Goal: Task Accomplishment & Management: Complete application form

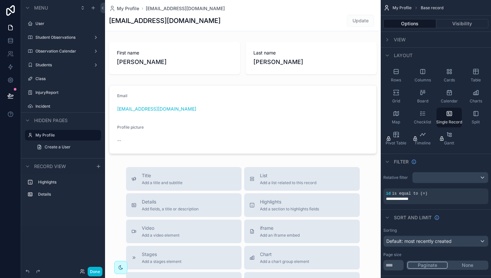
click at [79, 272] on div "Done" at bounding box center [89, 272] width 26 height 10
click at [84, 269] on icon at bounding box center [82, 271] width 5 height 5
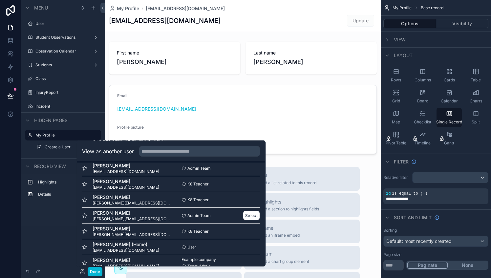
scroll to position [64, 0]
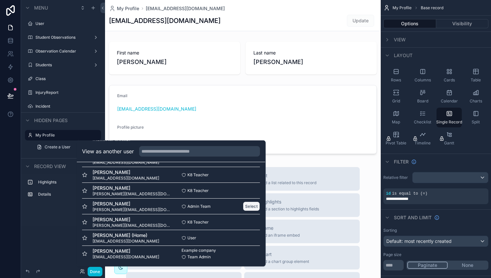
click at [247, 205] on button "Select" at bounding box center [251, 206] width 17 height 10
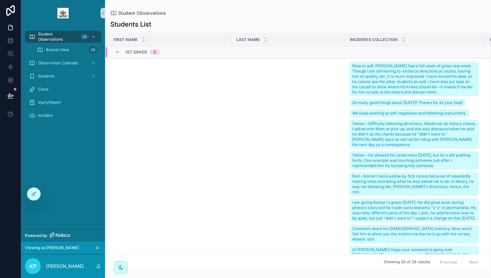
click at [82, 176] on div "Student Observations 28 Bucket View 28 Observation Calendar Students Class Inju…" at bounding box center [63, 127] width 84 height 203
click at [49, 112] on div "Incident" at bounding box center [63, 115] width 68 height 10
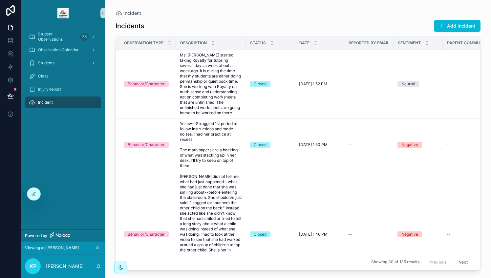
click at [64, 56] on div "Students" at bounding box center [63, 62] width 84 height 13
click at [62, 61] on div "Students" at bounding box center [63, 63] width 68 height 10
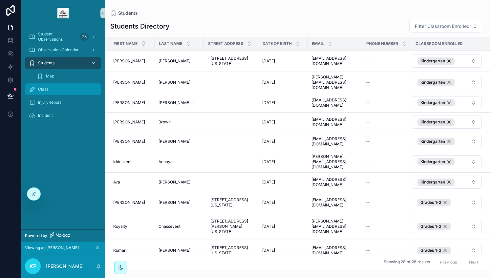
click at [66, 88] on div "Class" at bounding box center [63, 89] width 68 height 10
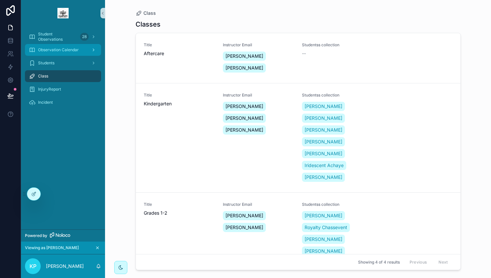
click at [65, 51] on span "Observation Calendar" at bounding box center [58, 49] width 41 height 5
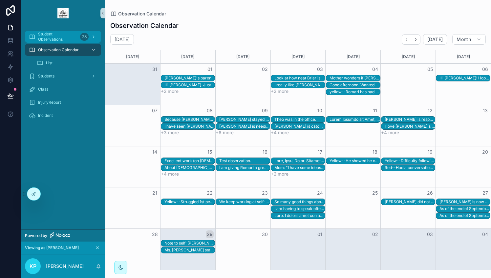
click at [59, 39] on span "Student Observations" at bounding box center [57, 36] width 39 height 10
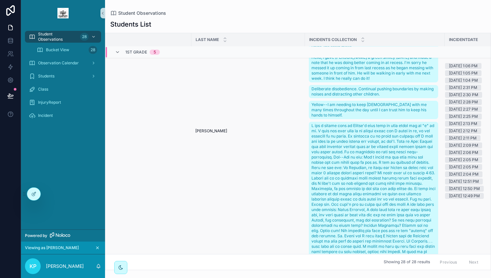
scroll to position [250, 0]
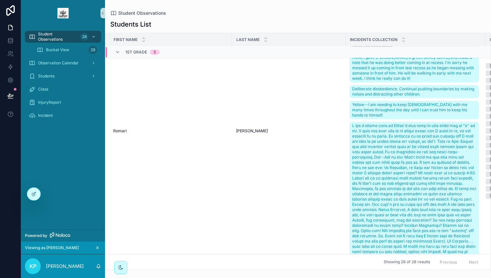
click at [104, 123] on div "Student Observations 28 Bucket View 28 Observation Calendar Students Class Inju…" at bounding box center [63, 78] width 84 height 104
click at [124, 117] on td "Romari Romari" at bounding box center [168, 131] width 127 height 646
click at [122, 128] on span "Romari" at bounding box center [119, 130] width 13 height 5
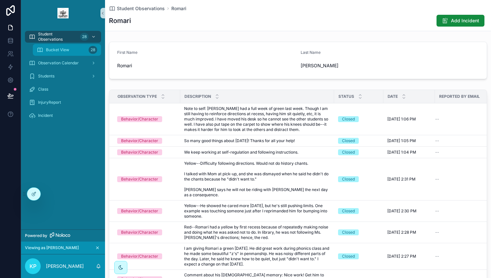
click at [60, 47] on span "Bucket View" at bounding box center [57, 49] width 23 height 5
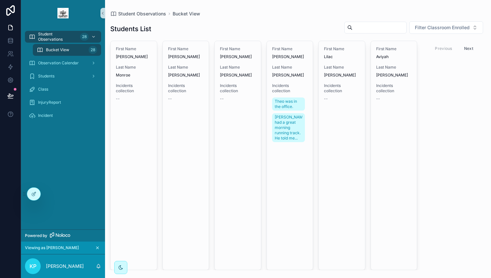
click at [468, 47] on button "Next" at bounding box center [468, 48] width 18 height 10
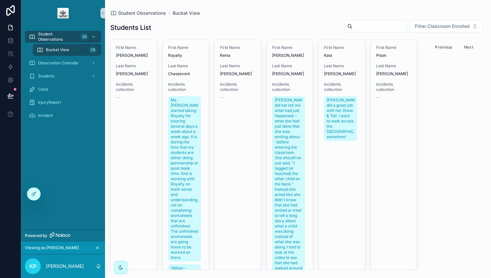
click at [468, 47] on button "Next" at bounding box center [468, 47] width 18 height 10
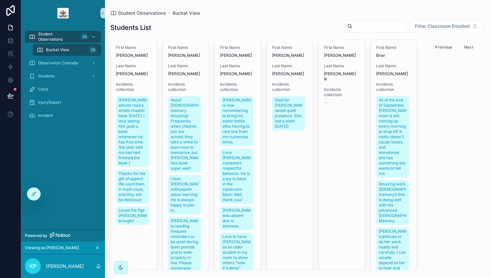
click at [468, 47] on button "Next" at bounding box center [468, 47] width 18 height 10
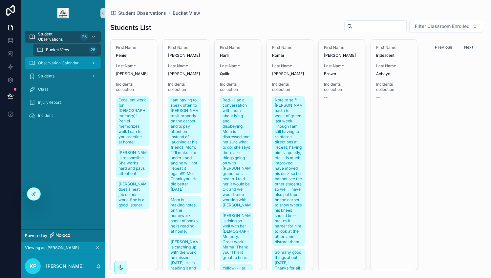
click at [66, 64] on span "Observation Calendar" at bounding box center [58, 62] width 41 height 5
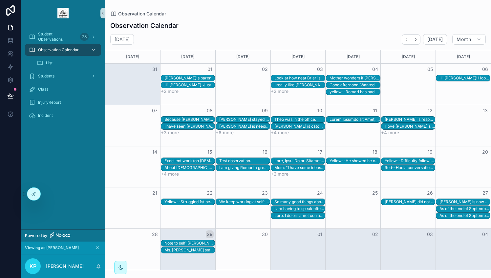
click at [319, 199] on div "So many good things about today! Thanks for all your help!" at bounding box center [299, 201] width 51 height 5
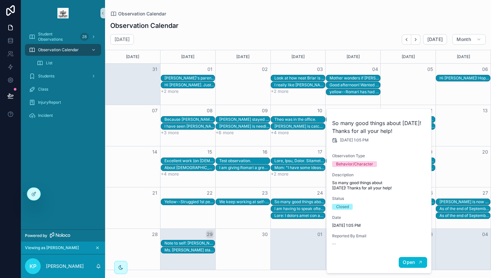
click at [409, 262] on span "Open" at bounding box center [409, 262] width 12 height 6
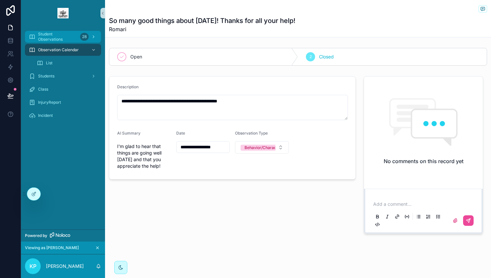
click at [53, 38] on span "Student Observations" at bounding box center [57, 36] width 39 height 10
click at [47, 33] on span "Student Observations" at bounding box center [57, 36] width 39 height 10
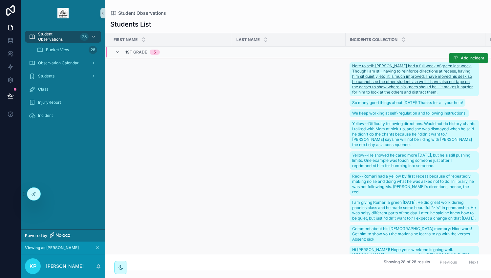
click at [382, 80] on span "Note to self: [PERSON_NAME] had a full week of green last week. Though I am sti…" at bounding box center [414, 78] width 124 height 31
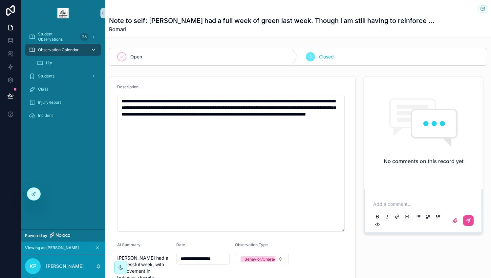
click at [63, 48] on span "Observation Calendar" at bounding box center [58, 49] width 41 height 5
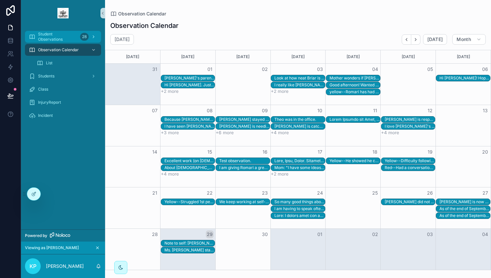
click at [49, 31] on link "Student Observations 28" at bounding box center [63, 37] width 76 height 12
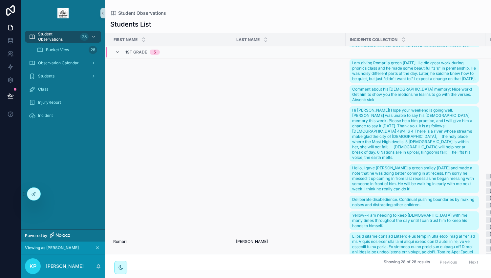
scroll to position [140, 0]
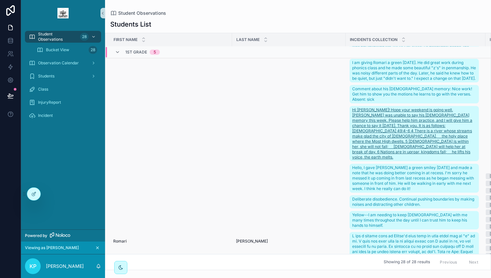
click at [377, 119] on span "Hi Victoria! Hope your weekend is going well. Romari was unable to say his Bibl…" at bounding box center [414, 133] width 124 height 52
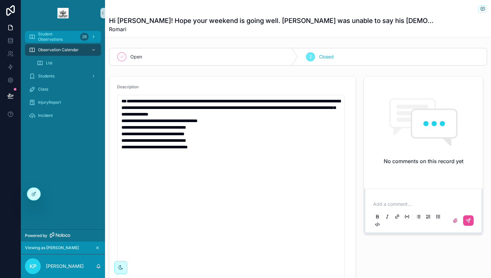
click at [56, 33] on span "Student Observations" at bounding box center [57, 36] width 39 height 10
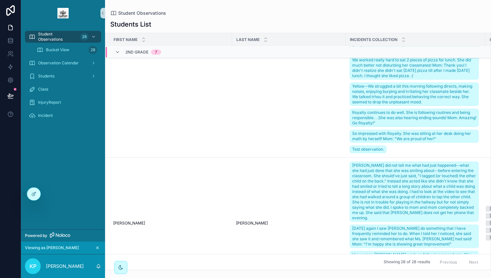
scroll to position [2617, 0]
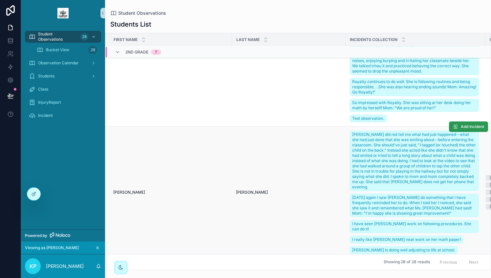
click at [461, 124] on span "Add Incident" at bounding box center [472, 126] width 23 height 5
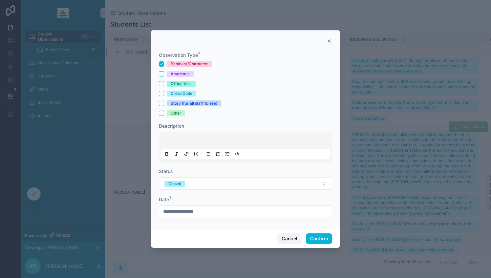
click at [289, 241] on button "Cancel" at bounding box center [289, 238] width 24 height 10
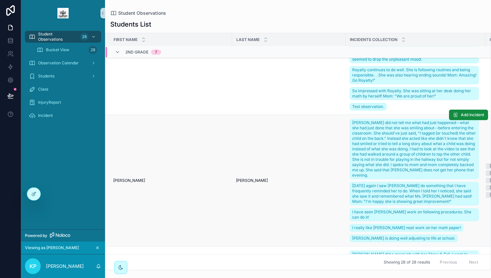
scroll to position [2883, 0]
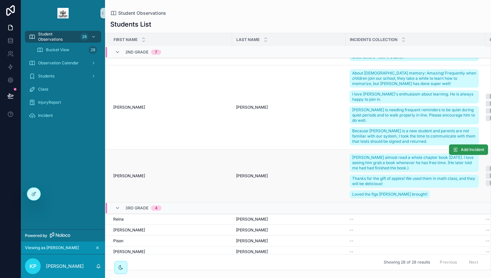
click at [461, 147] on span "Add Incident" at bounding box center [472, 149] width 23 height 5
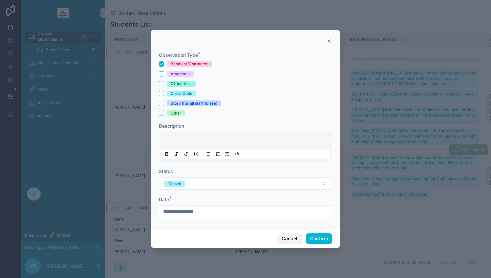
click at [285, 237] on button "Cancel" at bounding box center [289, 238] width 24 height 10
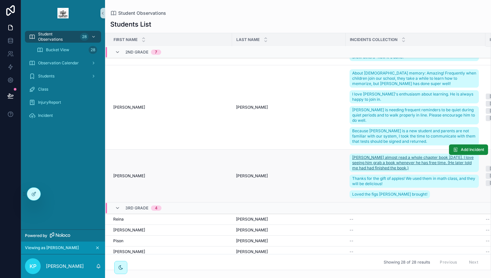
click at [378, 155] on span "Angelo almost read a whole chapter book today. I love seeing him grab a book wh…" at bounding box center [414, 163] width 124 height 16
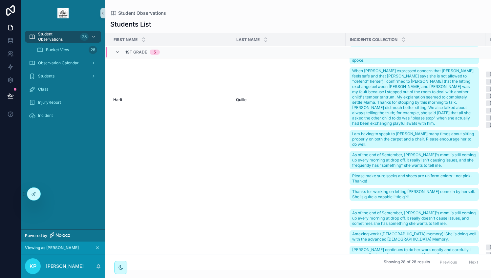
scroll to position [890, 0]
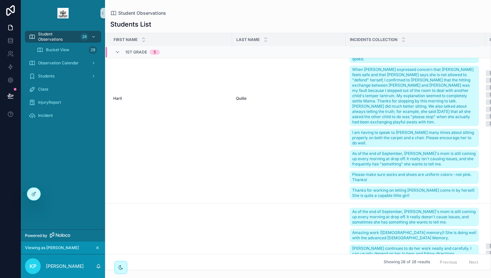
click at [97, 244] on button "scrollable content" at bounding box center [97, 247] width 7 height 7
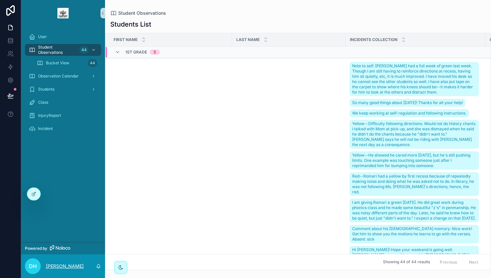
click at [75, 264] on p "[PERSON_NAME]" at bounding box center [65, 266] width 38 height 7
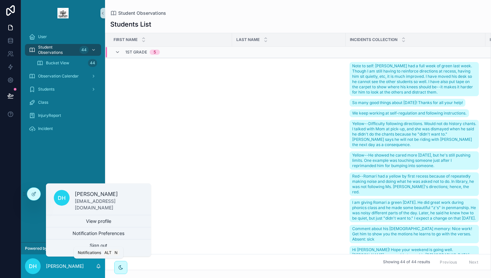
click at [99, 266] on icon "scrollable content" at bounding box center [98, 265] width 5 height 5
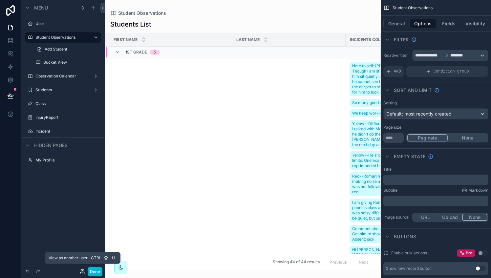
click at [81, 270] on icon at bounding box center [82, 270] width 2 height 2
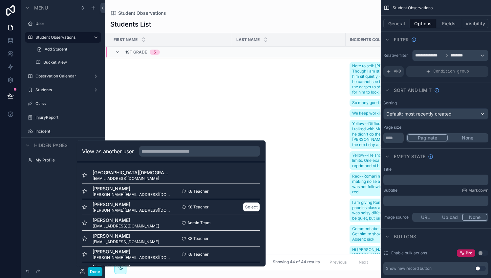
scroll to position [5, 0]
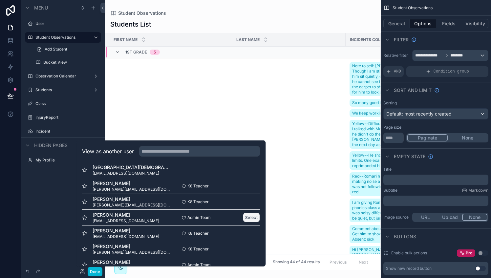
click at [243, 218] on button "Select" at bounding box center [251, 218] width 17 height 10
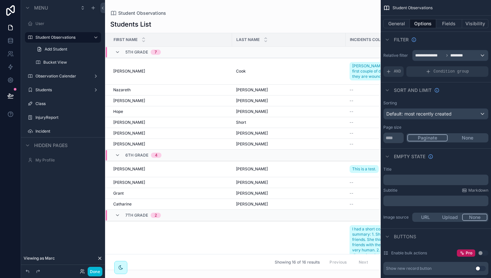
scroll to position [103, 0]
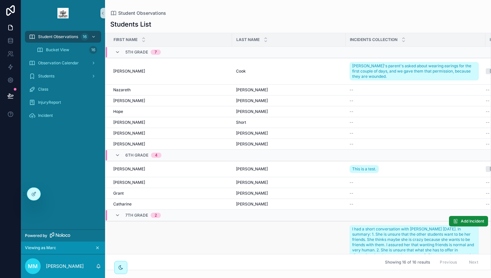
click at [296, 232] on td "Brawner Brawner" at bounding box center [289, 279] width 114 height 116
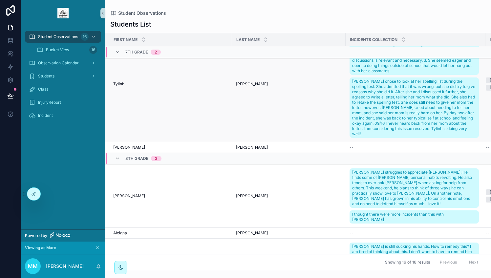
scroll to position [219, 0]
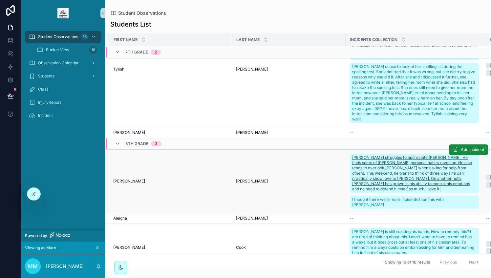
click at [378, 165] on span "William struggles to appreciate Elliott. He finds some of Elliott's personal ha…" at bounding box center [414, 173] width 124 height 37
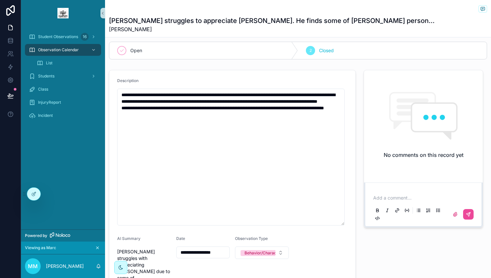
scroll to position [6, 0]
click at [394, 199] on p "scrollable content" at bounding box center [424, 198] width 103 height 7
click at [399, 244] on div "**********" at bounding box center [423, 227] width 127 height 319
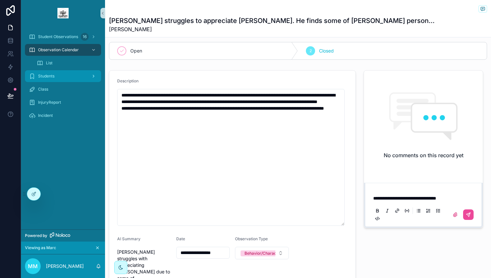
click at [70, 75] on div "Students" at bounding box center [63, 76] width 68 height 10
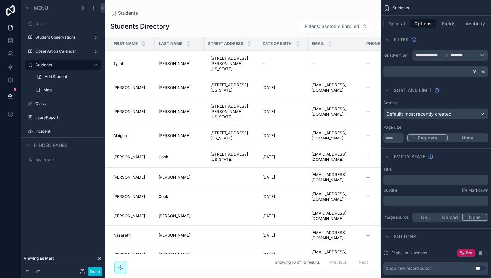
click at [82, 268] on div "Done" at bounding box center [89, 272] width 26 height 10
click at [82, 270] on icon at bounding box center [82, 271] width 5 height 5
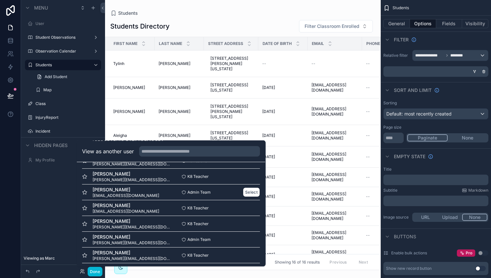
scroll to position [64, 0]
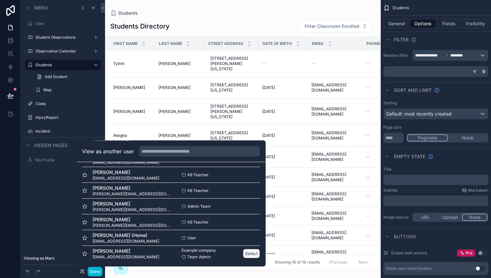
click at [246, 255] on button "Select" at bounding box center [251, 254] width 17 height 10
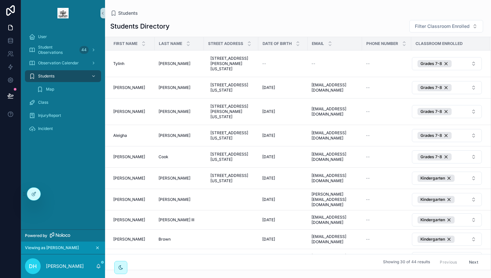
click at [80, 199] on div "User Student Observations 44 Observation Calendar Students Map Class InjuryRepo…" at bounding box center [63, 127] width 84 height 203
click at [63, 51] on span "Student Observations" at bounding box center [57, 50] width 39 height 10
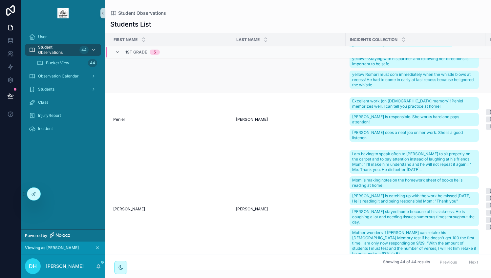
scroll to position [610, 0]
click at [54, 87] on span "Students" at bounding box center [46, 89] width 16 height 5
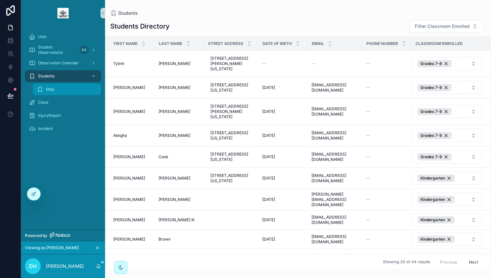
click at [57, 89] on div "Map" at bounding box center [67, 89] width 60 height 10
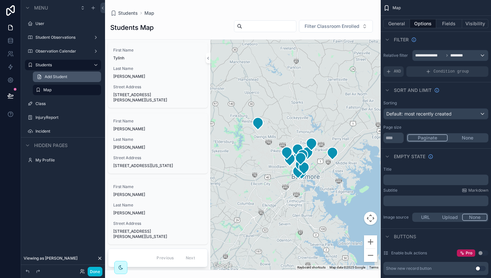
click at [84, 74] on link "Add Student" at bounding box center [67, 77] width 68 height 10
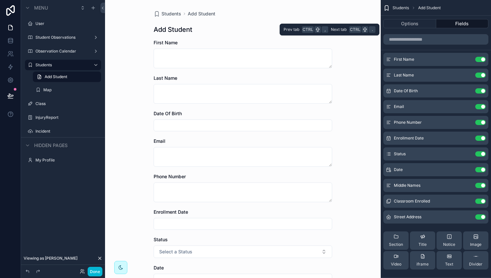
click at [459, 24] on button "Fields" at bounding box center [462, 23] width 52 height 9
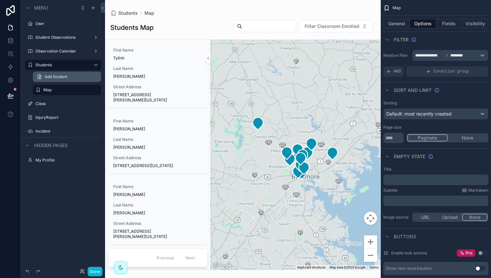
click at [81, 76] on link "Add Student" at bounding box center [67, 77] width 68 height 10
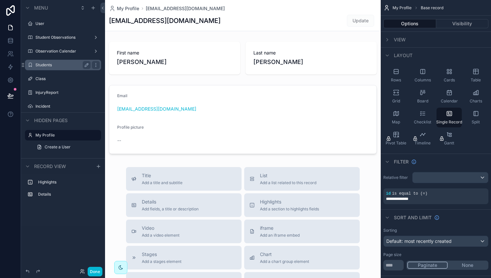
click at [75, 63] on label "Students" at bounding box center [61, 64] width 52 height 5
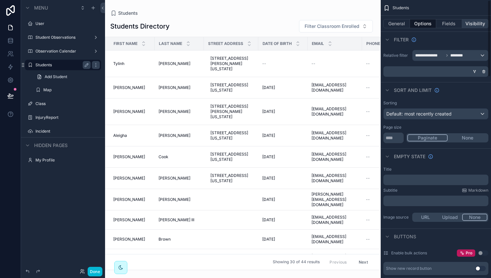
click at [481, 21] on button "Visibility" at bounding box center [475, 23] width 26 height 9
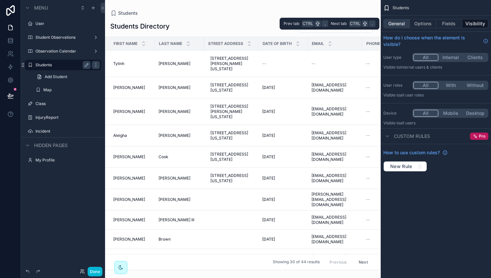
click at [394, 24] on button "General" at bounding box center [396, 23] width 27 height 9
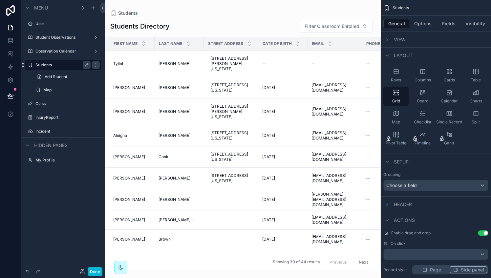
click at [67, 83] on div "scrollable content" at bounding box center [67, 83] width 76 height 1
click at [93, 8] on icon "scrollable content" at bounding box center [93, 8] width 3 height 0
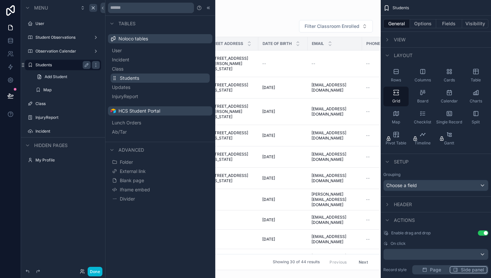
click at [131, 78] on span "Students" at bounding box center [129, 78] width 19 height 7
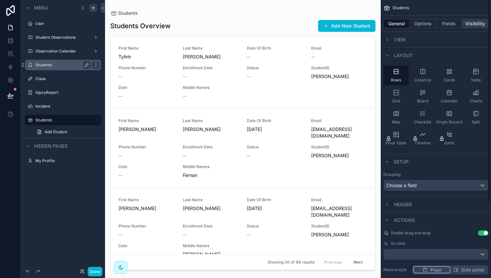
click at [483, 21] on button "Visibility" at bounding box center [475, 23] width 26 height 9
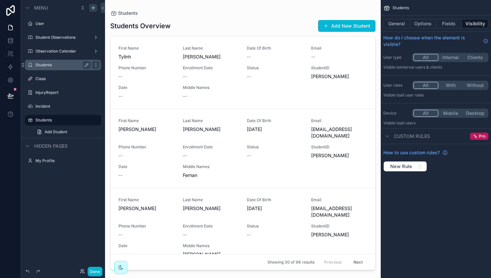
click at [447, 83] on button "With" at bounding box center [450, 85] width 25 height 7
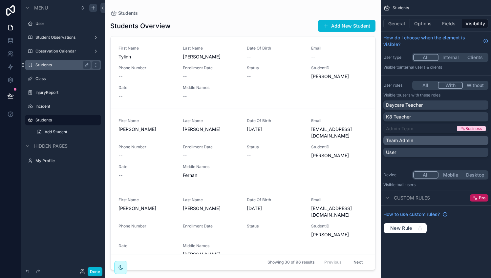
click at [428, 138] on div "Team Admin" at bounding box center [436, 140] width 100 height 7
click at [92, 272] on button "Done" at bounding box center [95, 272] width 15 height 10
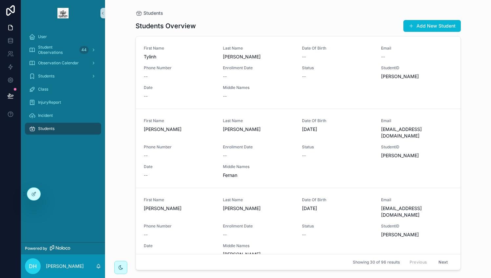
click at [57, 128] on div "Students" at bounding box center [63, 128] width 68 height 10
click at [418, 30] on button "Add New Student" at bounding box center [431, 26] width 57 height 12
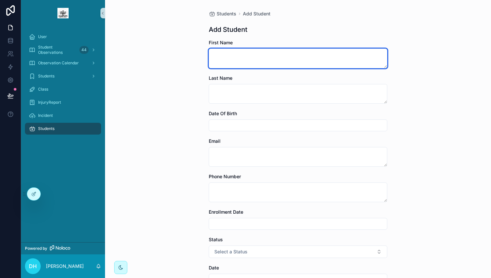
click at [274, 55] on textarea "scrollable content" at bounding box center [298, 59] width 178 height 20
type textarea "******"
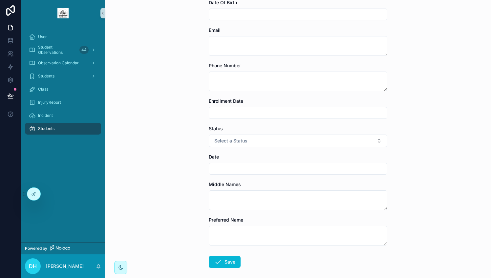
scroll to position [131, 0]
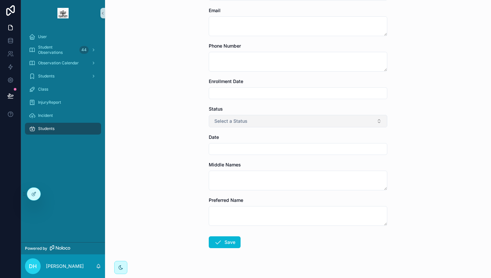
click at [248, 121] on button "Select a Status" at bounding box center [298, 121] width 178 height 12
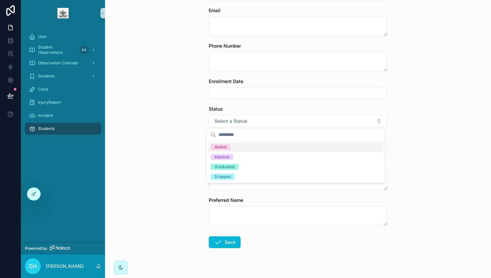
click at [228, 148] on span "Active" at bounding box center [221, 147] width 20 height 6
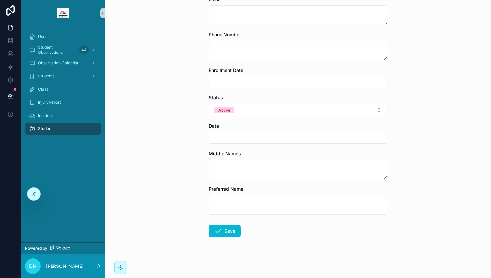
scroll to position [142, 0]
click at [230, 137] on input "scrollable content" at bounding box center [298, 137] width 178 height 9
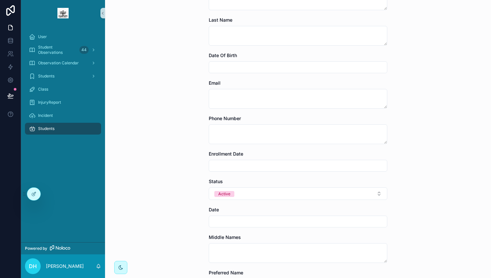
scroll to position [58, 0]
click at [222, 164] on input "scrollable content" at bounding box center [298, 165] width 178 height 9
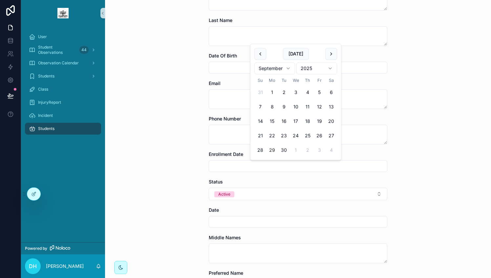
click at [222, 164] on input "scrollable content" at bounding box center [298, 165] width 178 height 9
click at [164, 142] on div "Students Add Student Add Student First Name ****** Last Name Date Of Birth Emai…" at bounding box center [298, 81] width 386 height 278
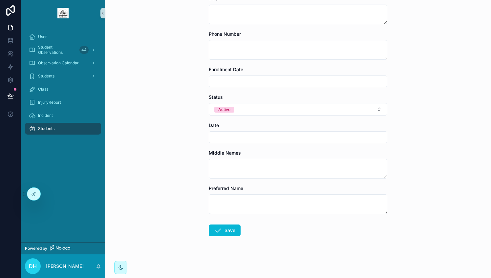
scroll to position [142, 0]
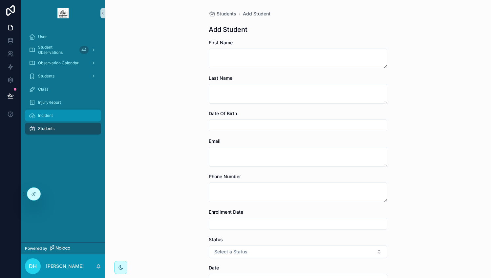
click at [60, 116] on div "Incident" at bounding box center [63, 115] width 68 height 10
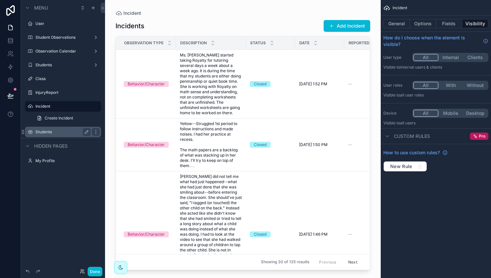
click at [63, 130] on label "Students" at bounding box center [61, 131] width 52 height 5
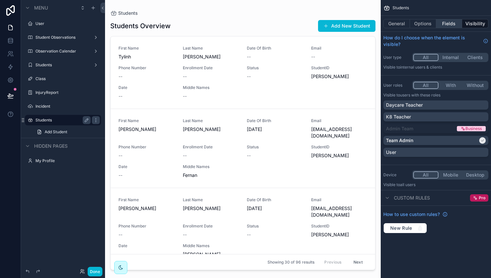
click at [452, 27] on button "Fields" at bounding box center [449, 23] width 26 height 9
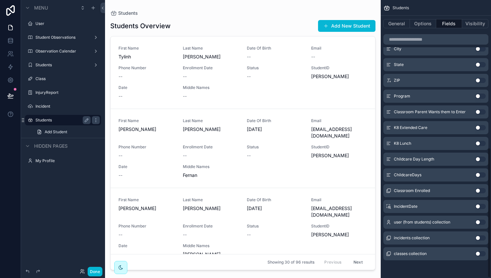
scroll to position [312, 0]
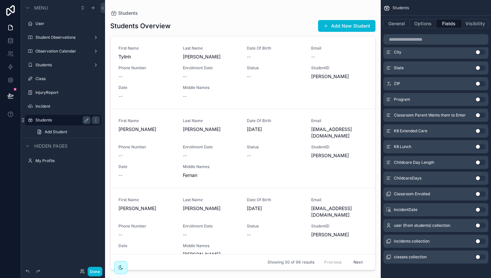
click at [481, 193] on button "Use setting" at bounding box center [480, 193] width 10 height 5
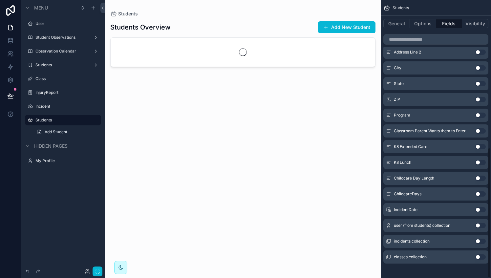
scroll to position [316, 0]
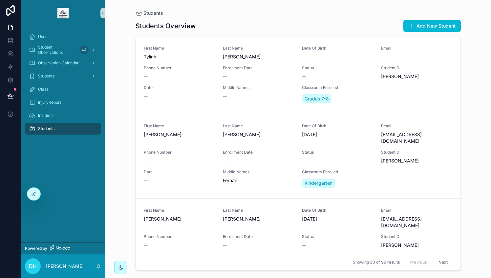
click at [60, 131] on div "Students" at bounding box center [63, 128] width 68 height 10
click at [431, 26] on button "Add New Student" at bounding box center [431, 26] width 57 height 12
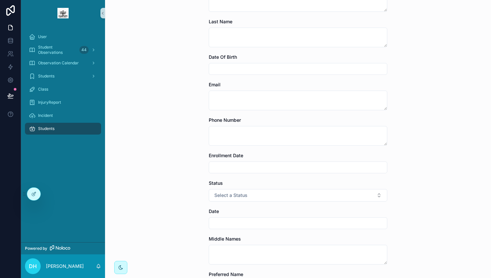
scroll to position [142, 0]
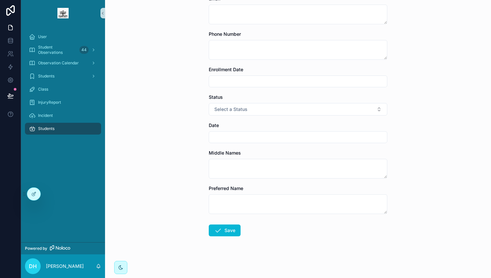
click at [68, 163] on div "User Student Observations 44 Observation Calendar Students Class InjuryReport I…" at bounding box center [63, 134] width 84 height 216
click at [55, 130] on div "Students" at bounding box center [63, 128] width 68 height 10
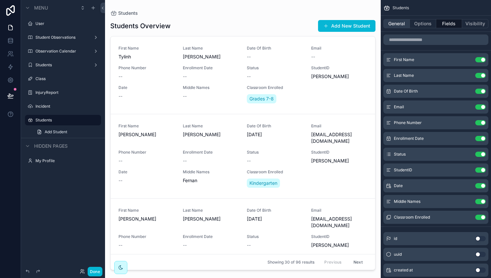
click at [393, 26] on button "General" at bounding box center [396, 23] width 27 height 9
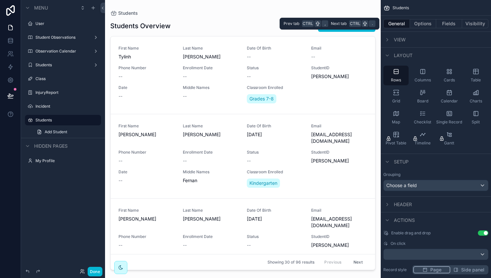
click at [393, 26] on button "General" at bounding box center [396, 23] width 27 height 9
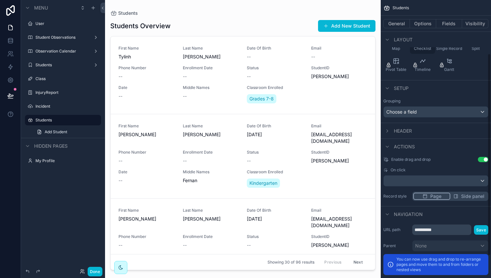
scroll to position [104, 0]
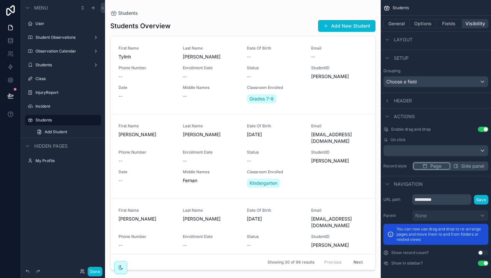
click at [477, 21] on button "Visibility" at bounding box center [475, 23] width 26 height 9
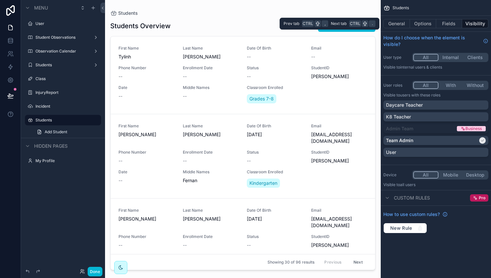
scroll to position [0, 0]
click at [449, 20] on button "Fields" at bounding box center [449, 23] width 26 height 9
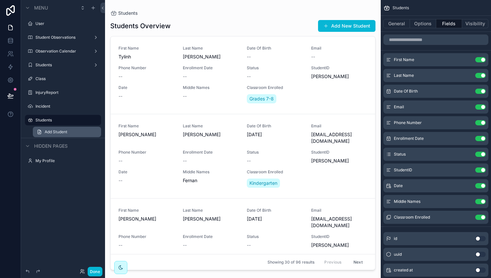
click at [67, 130] on span "Add Student" at bounding box center [56, 131] width 23 height 5
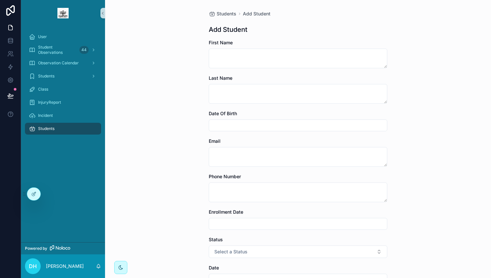
click at [176, 158] on div "Students Add Student Add Student First Name Last Name Date Of Birth Email Phone…" at bounding box center [298, 139] width 386 height 278
click at [30, 194] on div at bounding box center [33, 194] width 13 height 12
click at [10, 42] on icon at bounding box center [10, 40] width 7 height 7
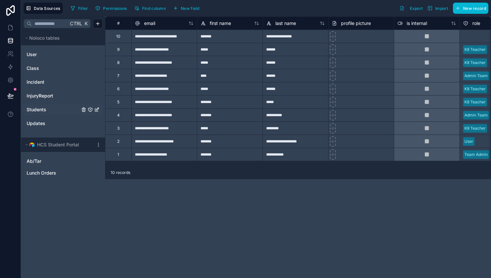
click at [45, 105] on div "Students" at bounding box center [63, 109] width 79 height 10
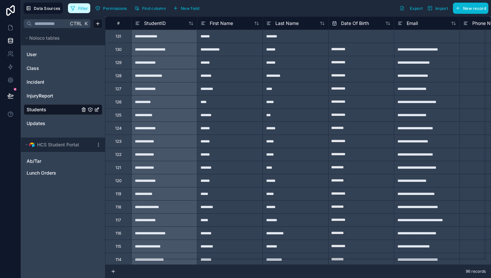
click at [82, 10] on span "Filter" at bounding box center [83, 8] width 10 height 5
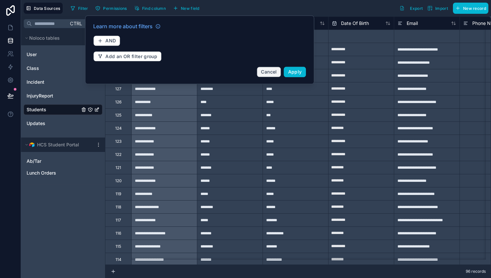
click at [271, 72] on span "Cancel" at bounding box center [269, 72] width 16 height 6
